Goal: Information Seeking & Learning: Find specific page/section

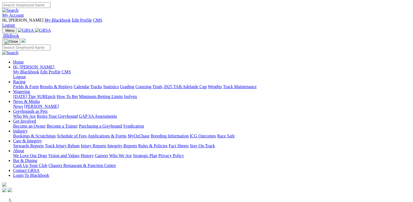
click at [42, 138] on link "Care & Integrity" at bounding box center [27, 140] width 29 height 5
click at [44, 143] on link "Stewards Reports" at bounding box center [28, 145] width 31 height 5
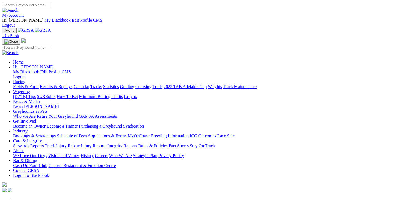
click at [44, 143] on link "Stewards Reports" at bounding box center [28, 145] width 31 height 5
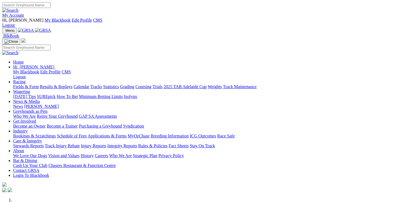
click at [42, 138] on link "Care & Integrity" at bounding box center [27, 140] width 29 height 5
click at [44, 143] on link "Stewards Reports" at bounding box center [28, 145] width 31 height 5
